Goal: Book appointment/travel/reservation

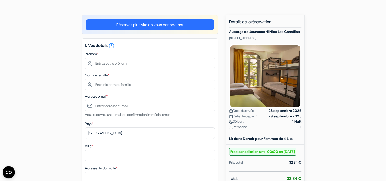
scroll to position [33, 0]
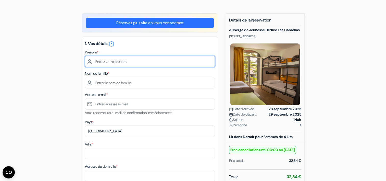
click at [137, 62] on input "text" at bounding box center [150, 61] width 130 height 11
type input "Ombeline"
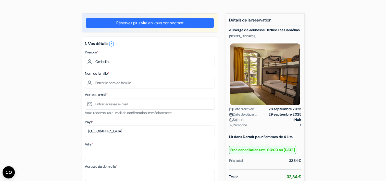
type input "Hinfray"
type input "[EMAIL_ADDRESS][DOMAIN_NAME]"
type input "[GEOGRAPHIC_DATA]"
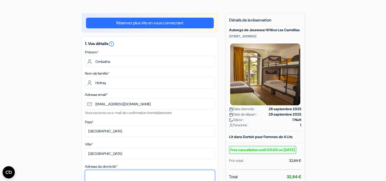
type input "17 av [PERSON_NAME]"
type input "35120"
type input "0646882822"
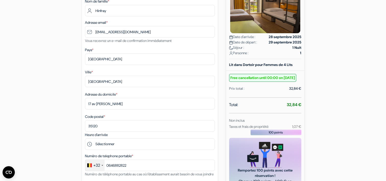
scroll to position [105, 0]
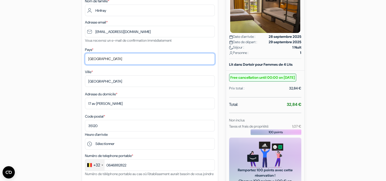
click at [122, 56] on select "Selectionner le pays Abkhazie [GEOGRAPHIC_DATA] [GEOGRAPHIC_DATA] [GEOGRAPHIC_D…" at bounding box center [150, 58] width 130 height 11
select select "fr"
click at [85, 53] on select "Selectionner le pays Abkhazie [GEOGRAPHIC_DATA] [GEOGRAPHIC_DATA] [GEOGRAPHIC_D…" at bounding box center [150, 58] width 130 height 11
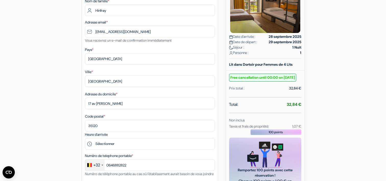
click at [67, 114] on div "add_box Auberge de Jeunesse HI Nice Les Camélias [STREET_ADDRESS] Détails de l'…" at bounding box center [193, 148] width 337 height 415
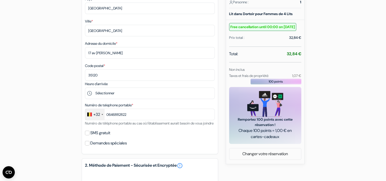
scroll to position [162, 0]
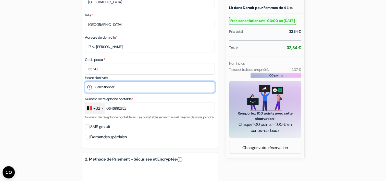
click at [115, 89] on select "Sélectionner 15:00 16:00 17:00 18:00 19:00 20:00 21:00 22:00 23:00 0:00" at bounding box center [150, 86] width 130 height 11
select select "15"
click at [85, 82] on select "Sélectionner 15:00 16:00 17:00 18:00 19:00 20:00 21:00 22:00 23:00 0:00" at bounding box center [150, 86] width 130 height 11
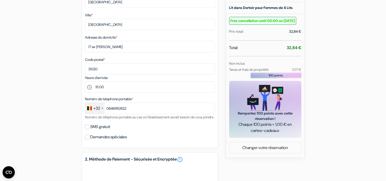
click at [103, 109] on div at bounding box center [103, 108] width 2 height 1
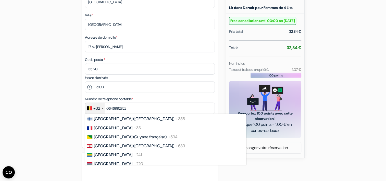
scroll to position [706, 0]
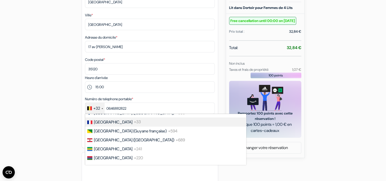
click at [104, 125] on span "[GEOGRAPHIC_DATA]" at bounding box center [113, 121] width 39 height 5
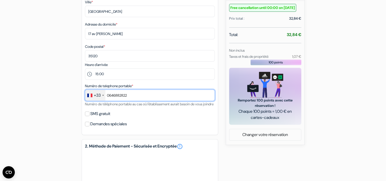
scroll to position [175, 0]
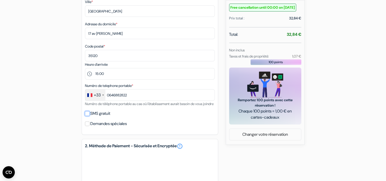
click at [88, 116] on input "SMS gratuit" at bounding box center [87, 113] width 5 height 5
checkbox input "true"
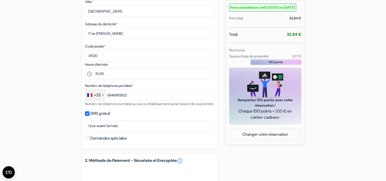
click at [61, 143] on div "add_box Auberge de Jeunesse HI Nice Les Camélias [STREET_ADDRESS] Détails de l'…" at bounding box center [193, 85] width 337 height 429
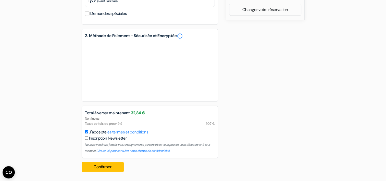
scroll to position [307, 0]
